Goal: Transaction & Acquisition: Purchase product/service

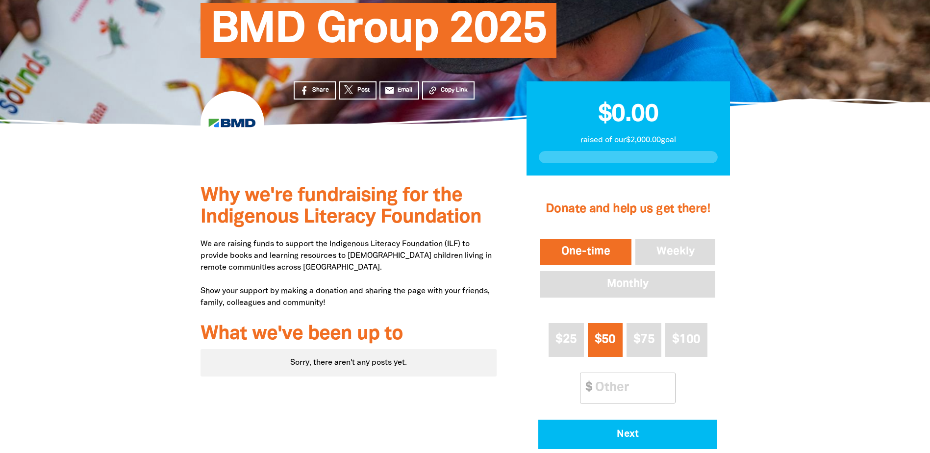
scroll to position [196, 0]
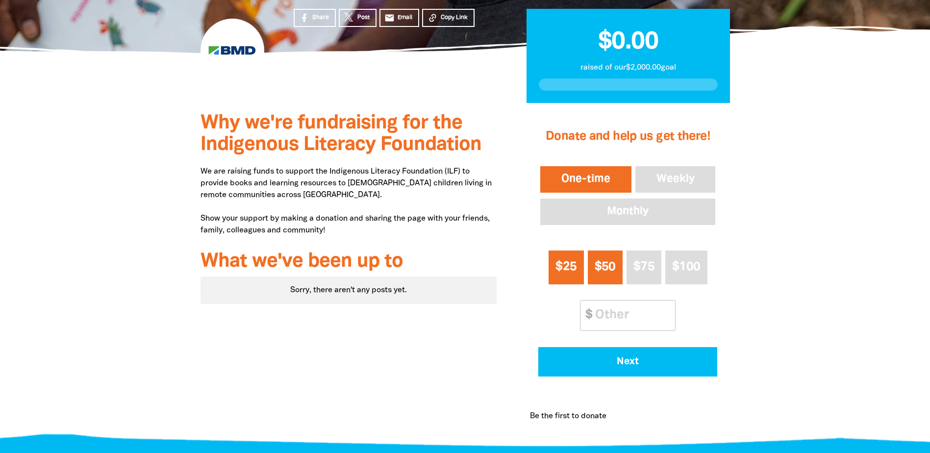
click at [559, 264] on span "$25" at bounding box center [565, 266] width 21 height 11
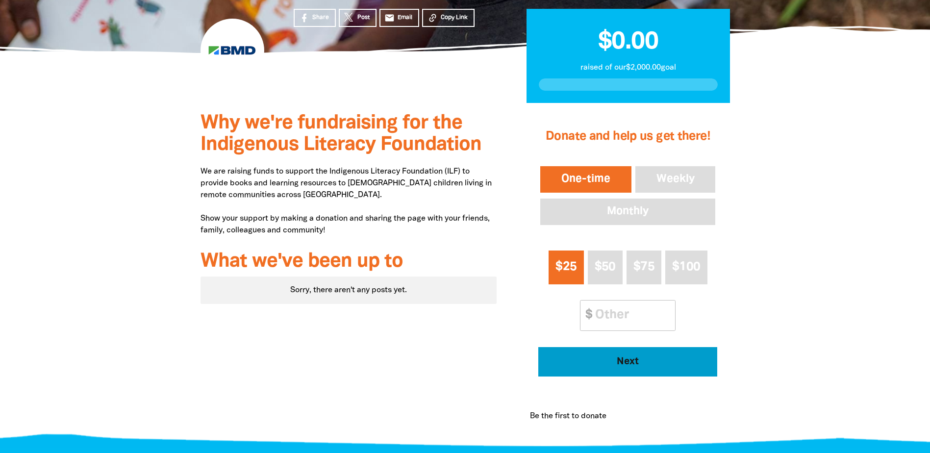
click at [628, 363] on span "Next" at bounding box center [628, 362] width 152 height 10
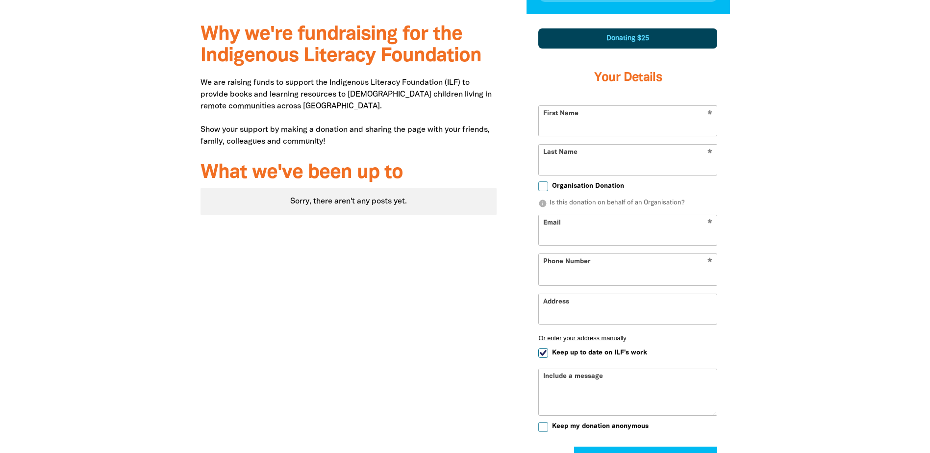
select select "AU"
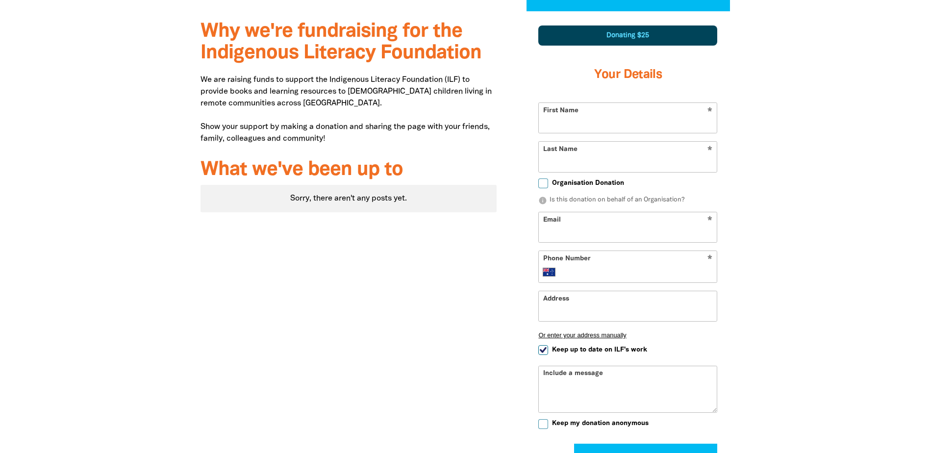
click at [588, 119] on input "First Name" at bounding box center [628, 118] width 178 height 30
type input "Genaine"
type input "Colebourne"
type input "[EMAIL_ADDRESS][DOMAIN_NAME]"
type input "[PHONE_NUMBER]"
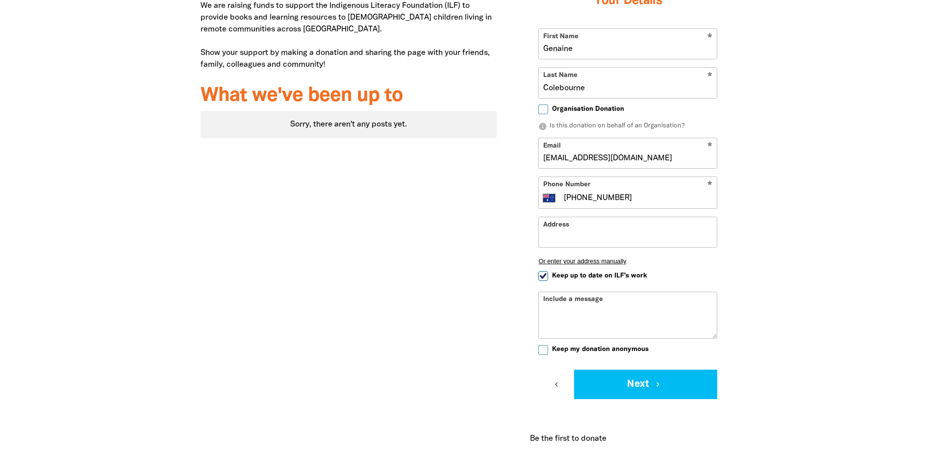
scroll to position [386, 0]
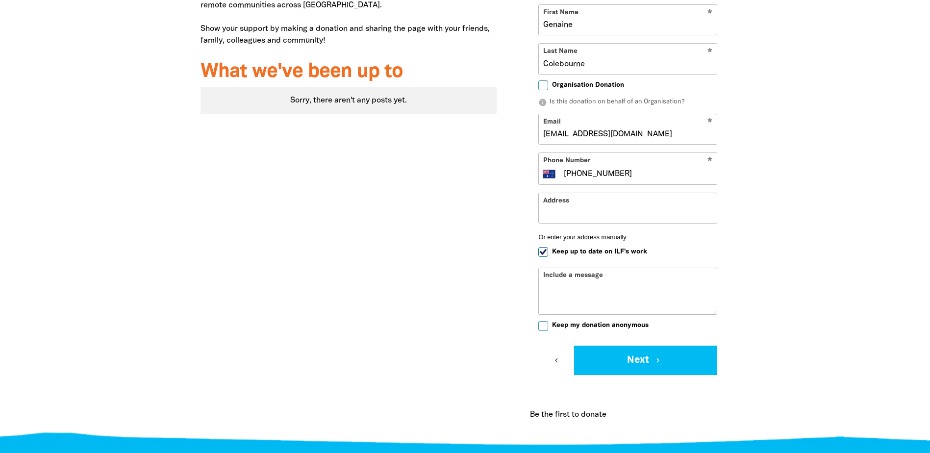
click at [544, 252] on input "Keep up to date on ILF's work" at bounding box center [543, 252] width 10 height 10
checkbox input "false"
click at [643, 359] on button "Next chevron_right" at bounding box center [645, 360] width 143 height 29
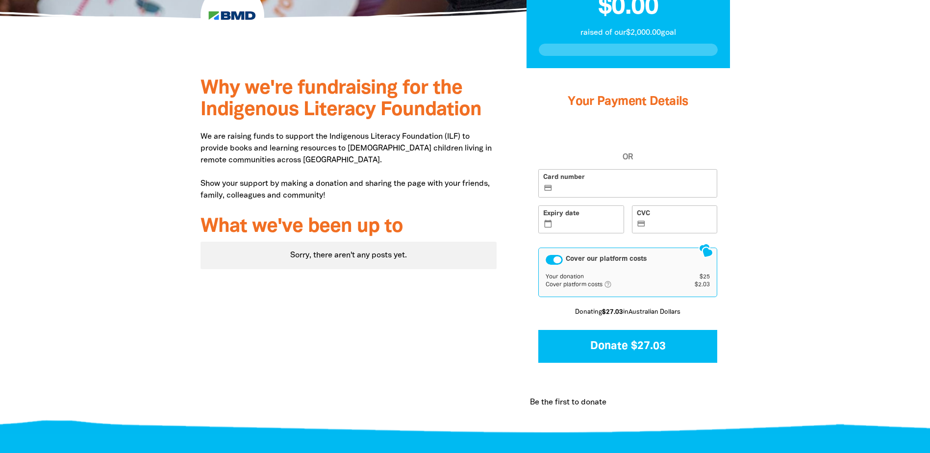
scroll to position [227, 0]
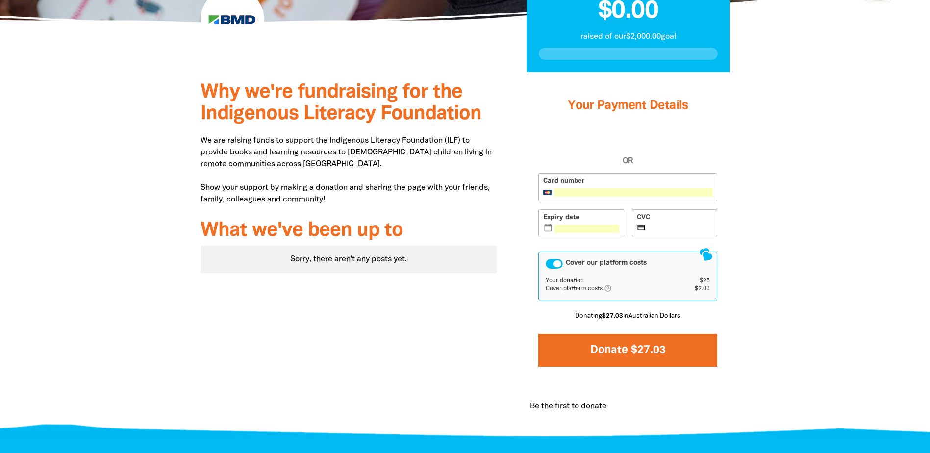
click at [629, 346] on button "Donate $27.03" at bounding box center [627, 350] width 179 height 33
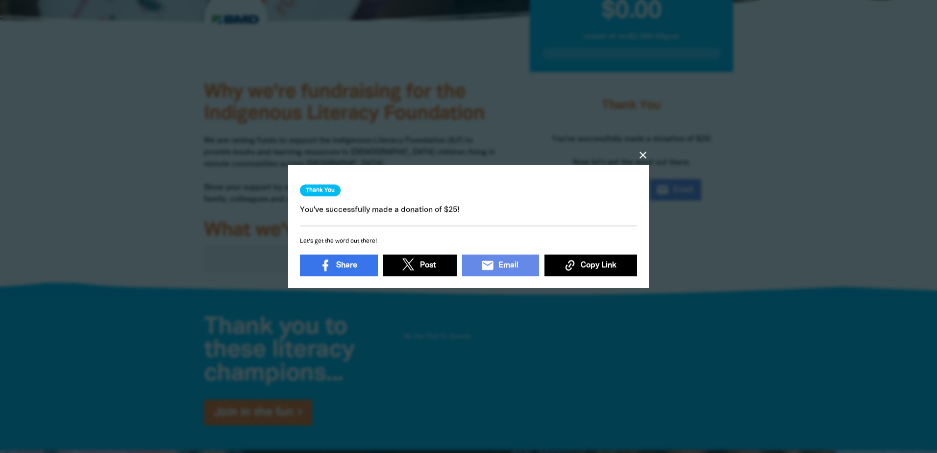
click at [644, 150] on icon "close" at bounding box center [643, 155] width 12 height 12
